Goal: Navigation & Orientation: Find specific page/section

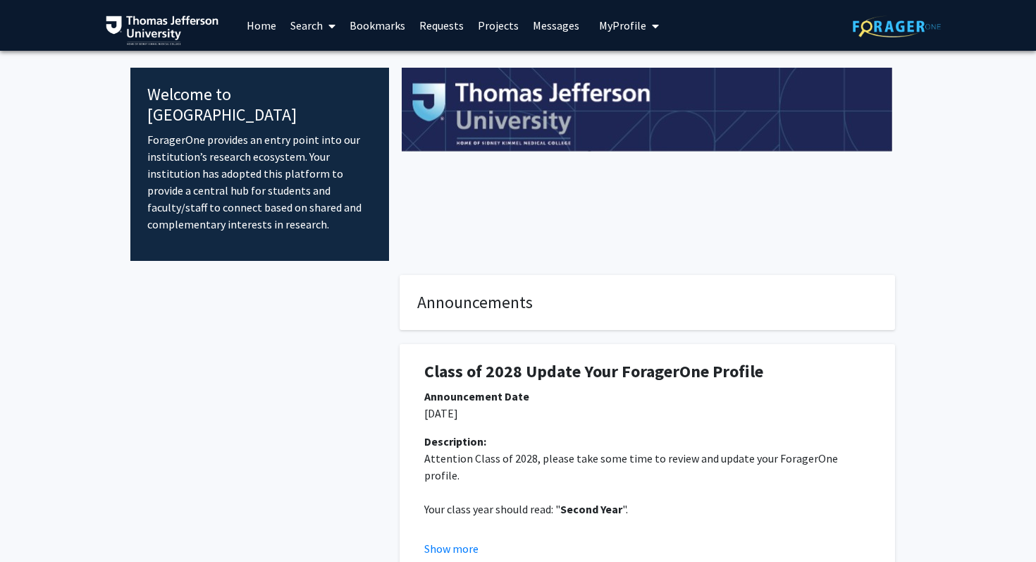
click at [384, 30] on link "Bookmarks" at bounding box center [378, 25] width 70 height 49
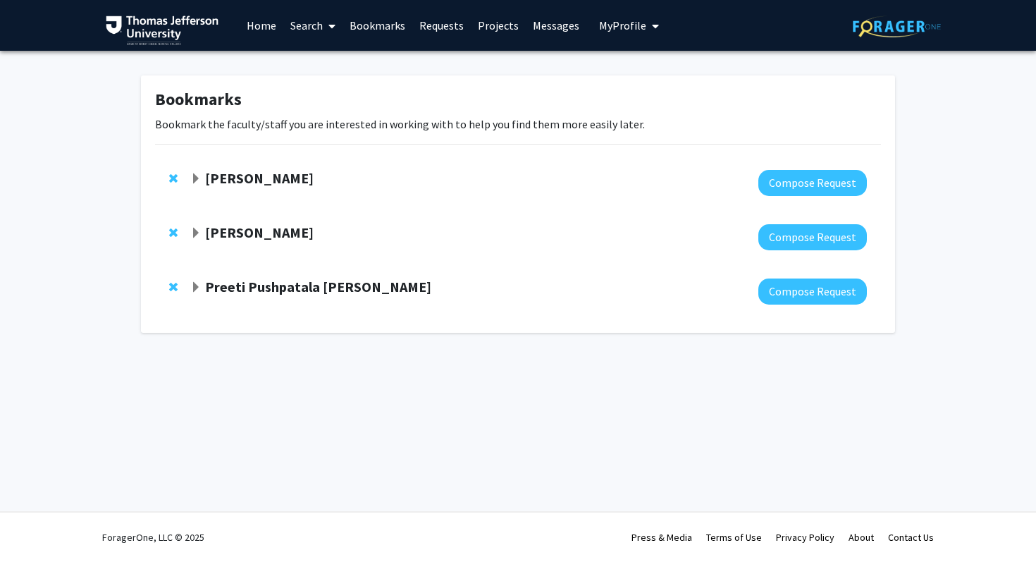
click at [253, 233] on strong "[PERSON_NAME]" at bounding box center [259, 232] width 109 height 18
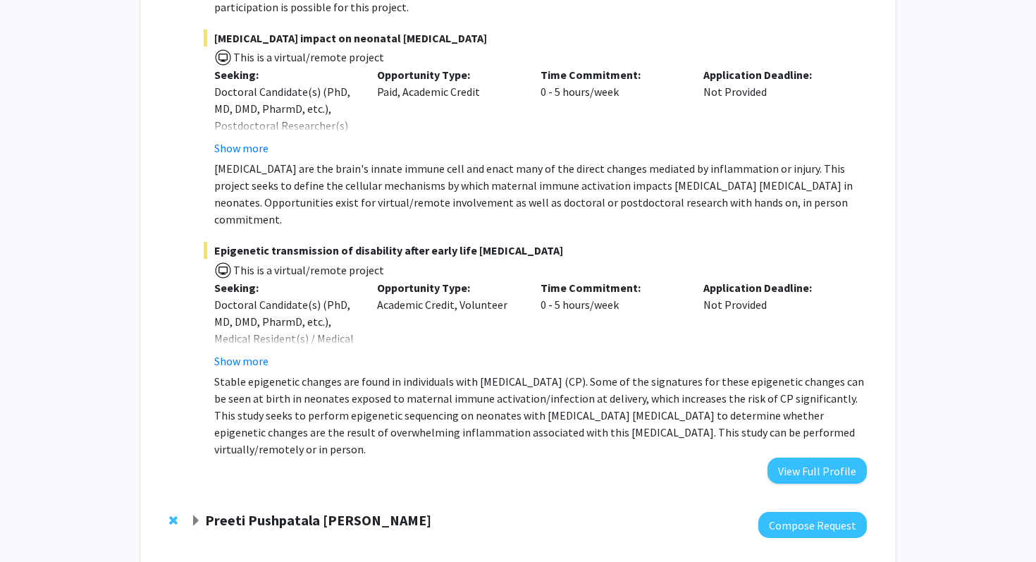
scroll to position [715, 0]
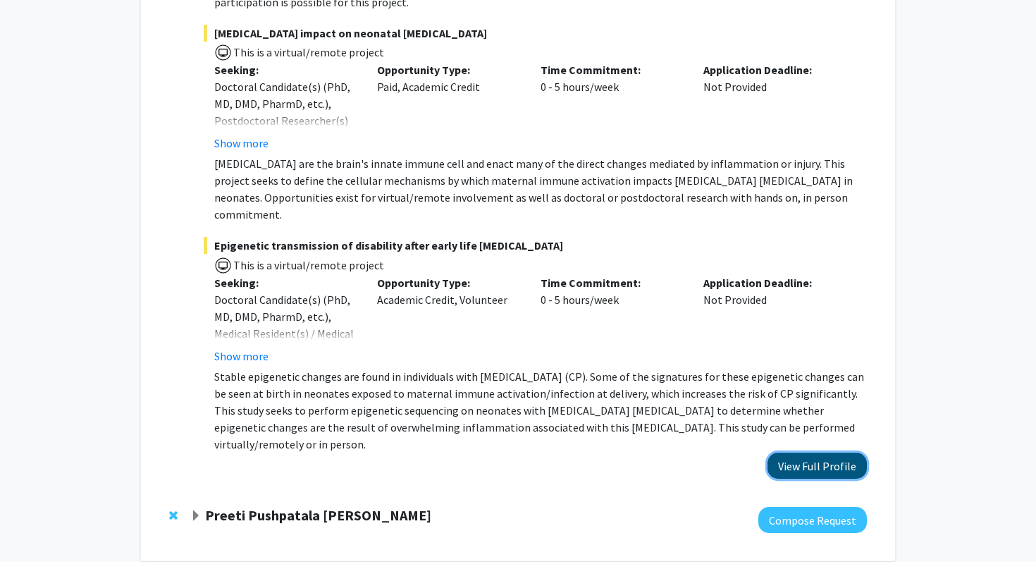
click at [815, 453] on button "View Full Profile" at bounding box center [817, 466] width 99 height 26
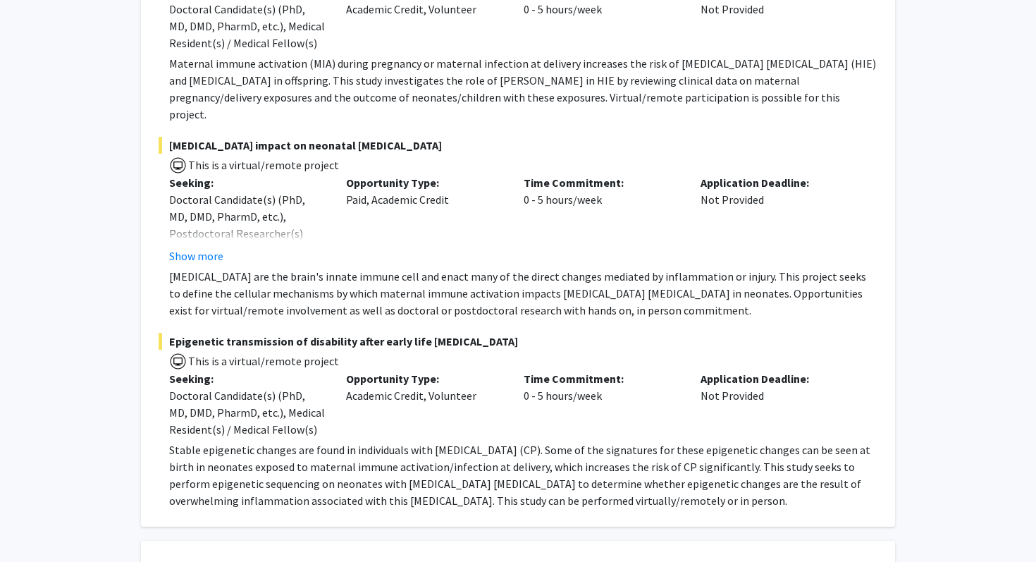
scroll to position [359, 0]
